Goal: Find specific page/section: Find specific page/section

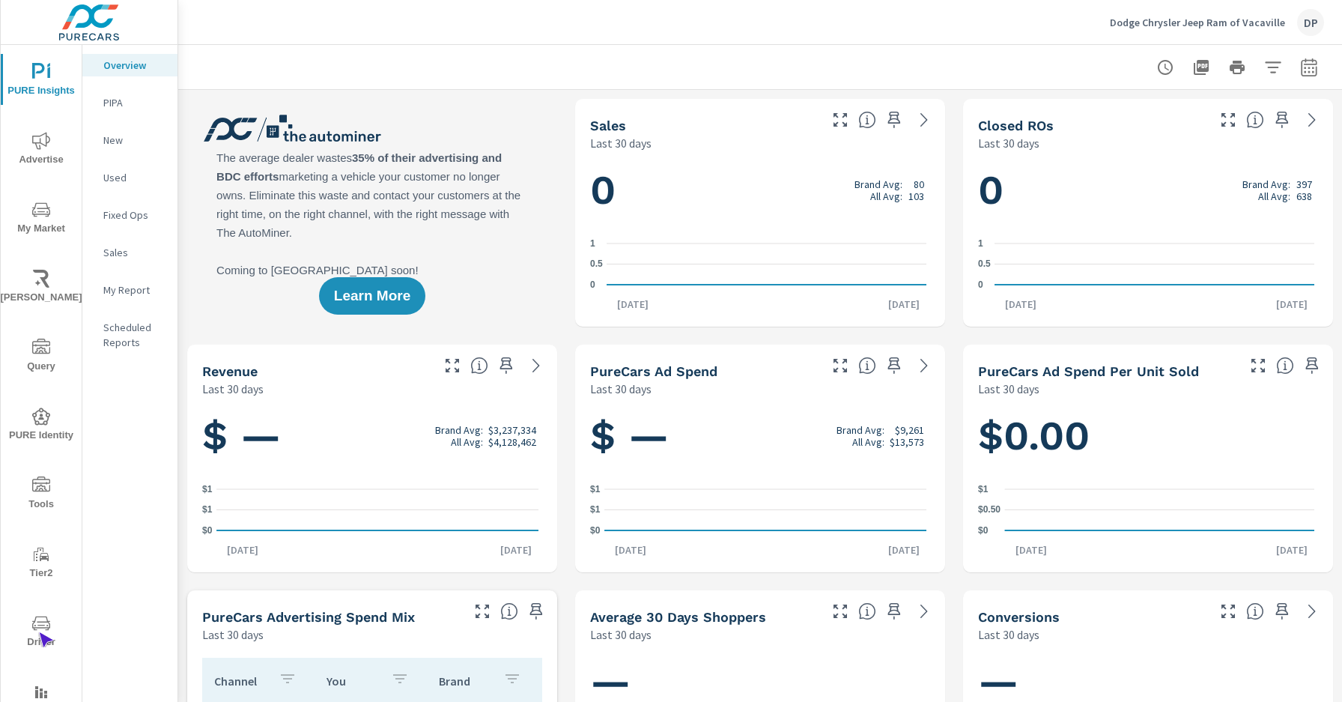
scroll to position [1, 0]
click at [38, 632] on span "Driver" at bounding box center [41, 632] width 72 height 37
